Goal: Contribute content: Add original content to the website for others to see

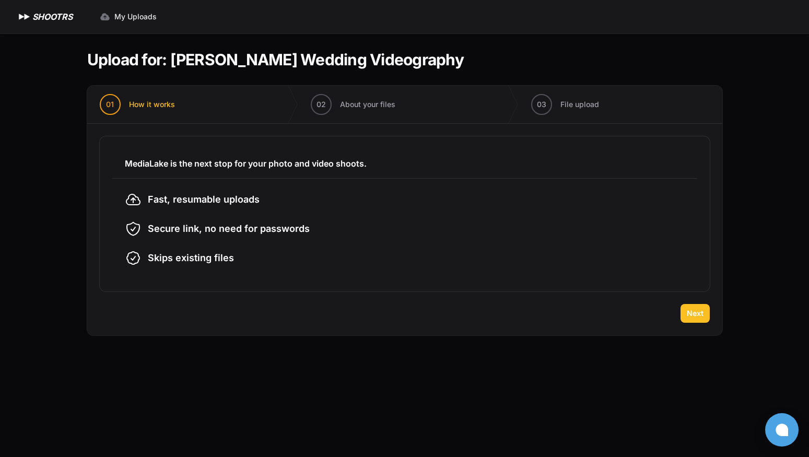
click at [704, 315] on button "Next" at bounding box center [695, 313] width 29 height 19
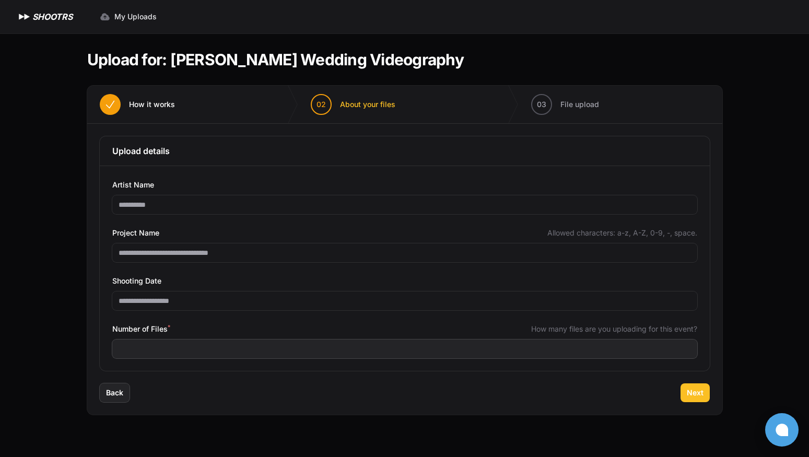
click at [698, 399] on button "Next" at bounding box center [695, 393] width 29 height 19
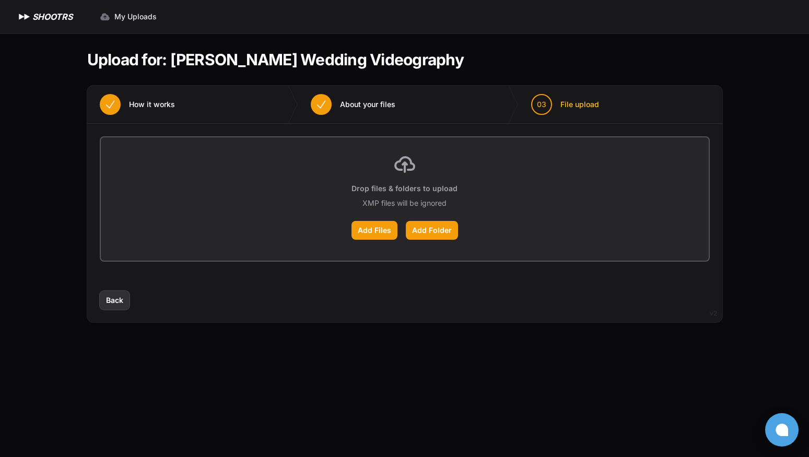
click at [119, 300] on span "Back" at bounding box center [114, 300] width 17 height 10
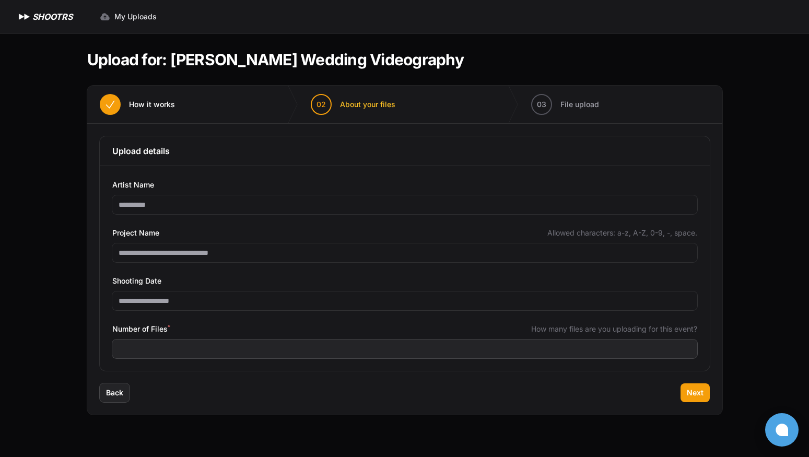
click at [149, 98] on button "01 How it works" at bounding box center [137, 105] width 100 height 38
click at [704, 397] on button "Next" at bounding box center [695, 393] width 29 height 19
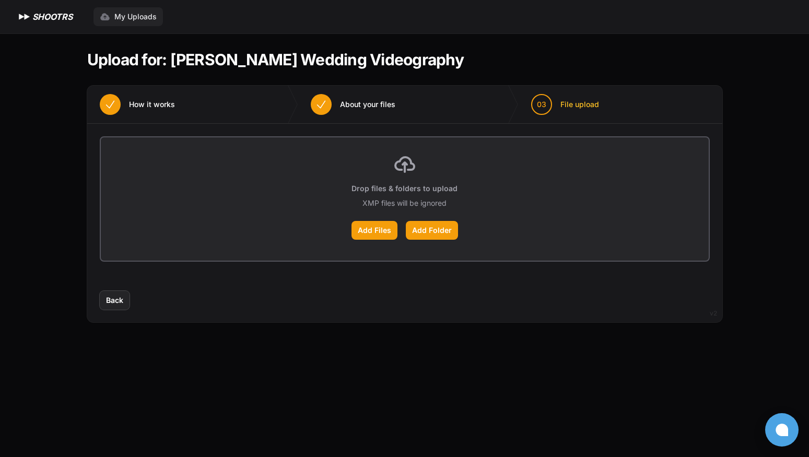
click at [149, 18] on span "My Uploads" at bounding box center [135, 16] width 42 height 10
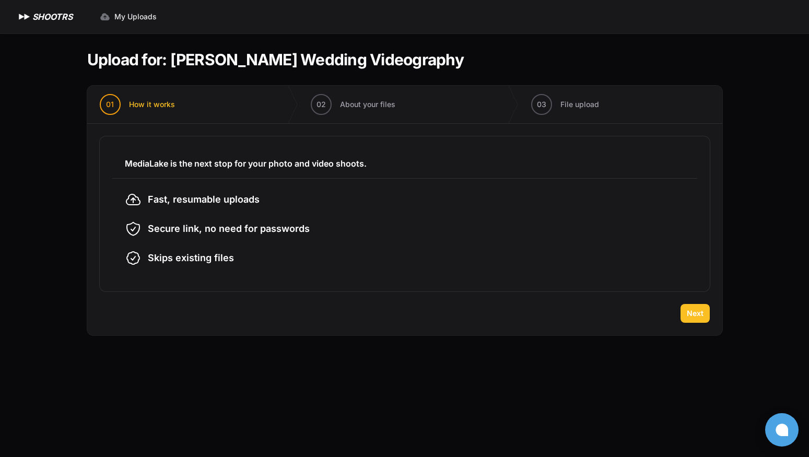
click at [700, 318] on span "Next" at bounding box center [695, 313] width 17 height 10
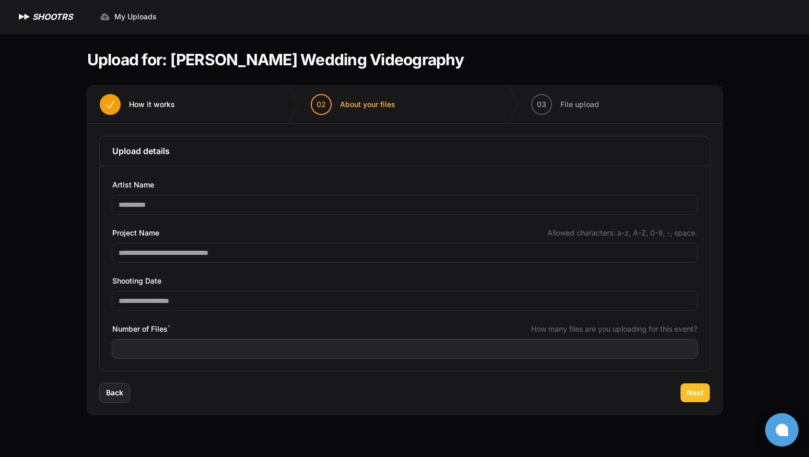
click at [697, 396] on span "Next" at bounding box center [695, 393] width 17 height 10
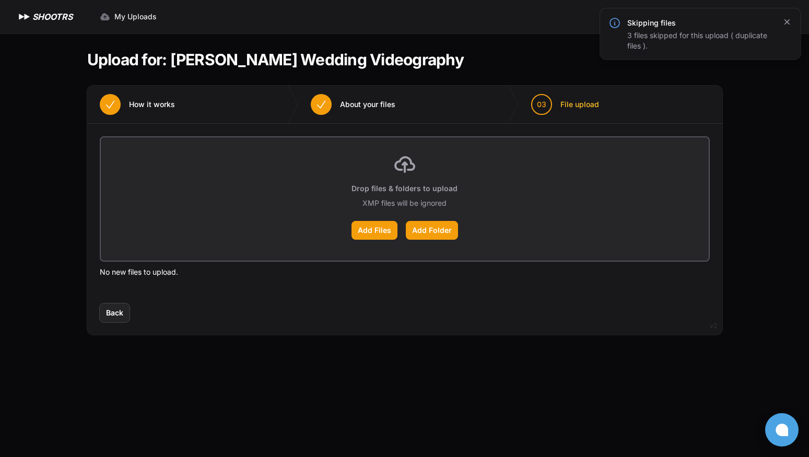
click at [787, 25] on icon "button" at bounding box center [787, 22] width 10 height 10
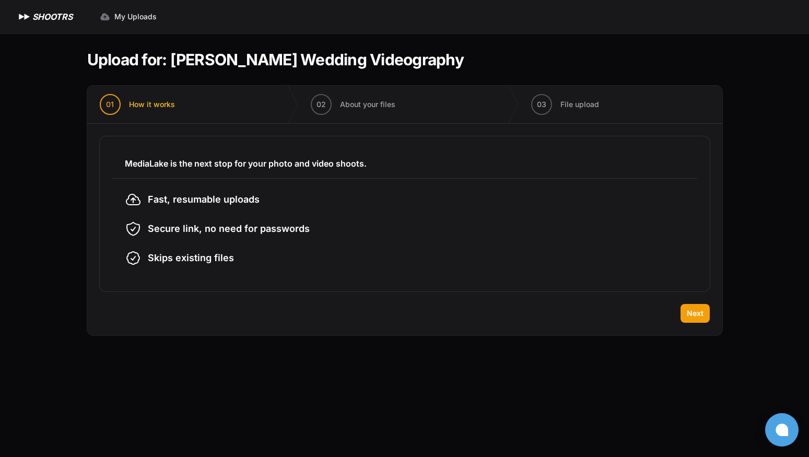
click at [713, 319] on div "Back Next" at bounding box center [404, 319] width 635 height 31
click at [703, 318] on button "Next" at bounding box center [695, 313] width 29 height 19
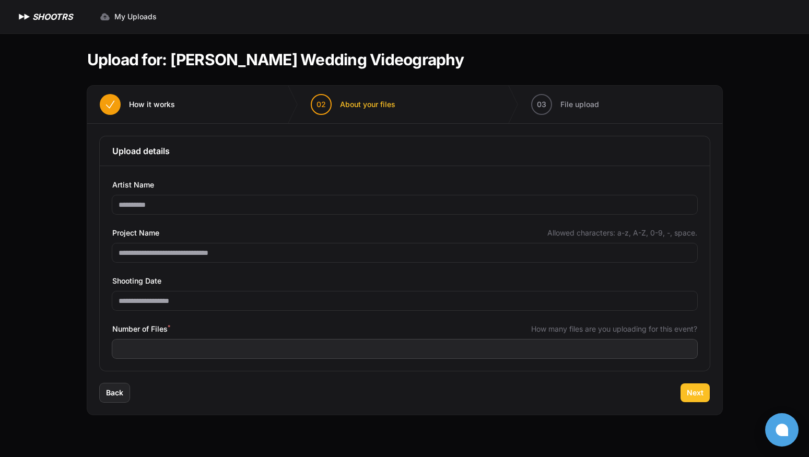
click at [693, 397] on span "Next" at bounding box center [695, 393] width 17 height 10
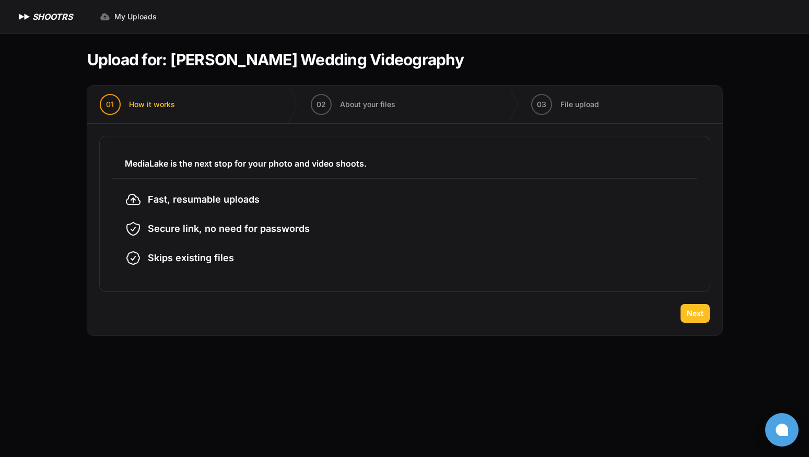
click at [696, 317] on span "Next" at bounding box center [695, 313] width 17 height 10
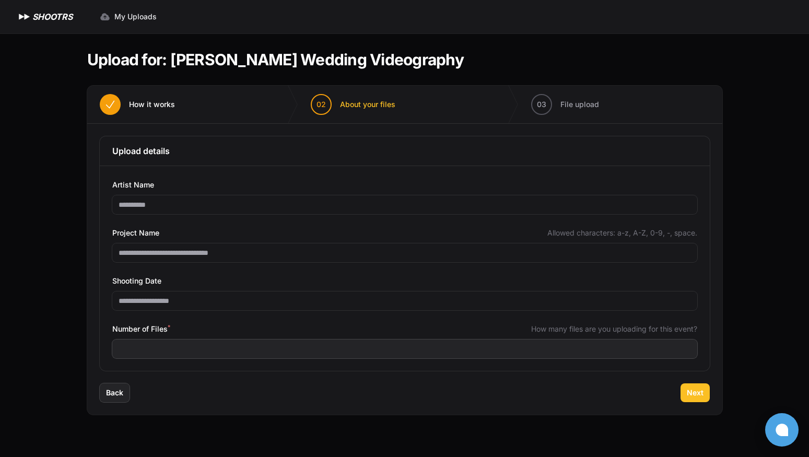
click at [704, 392] on button "Next" at bounding box center [695, 393] width 29 height 19
